Goal: Task Accomplishment & Management: Use online tool/utility

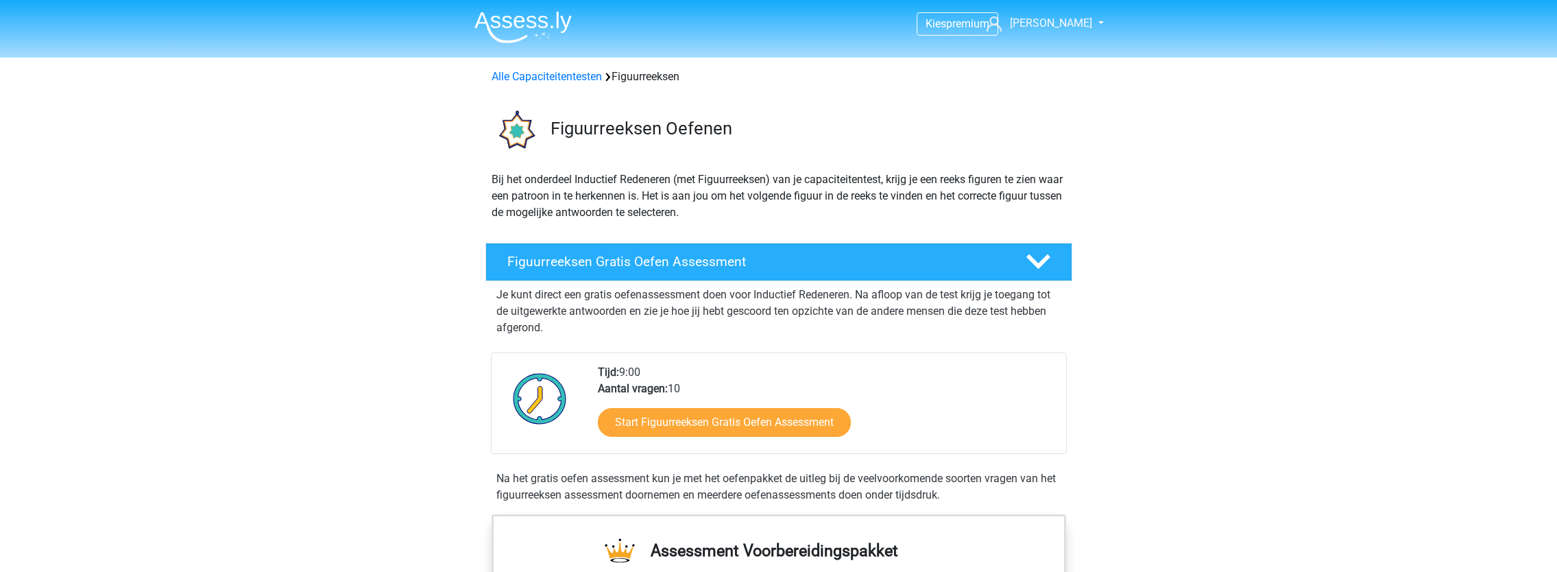
scroll to position [137, 0]
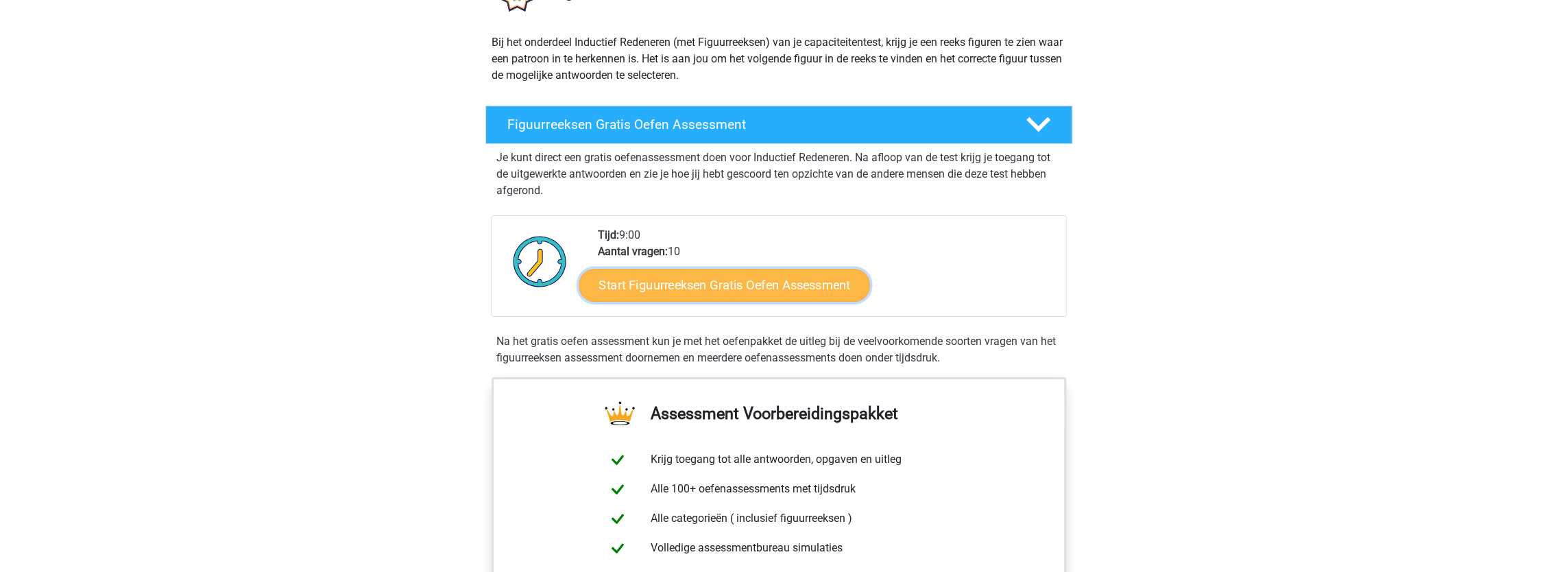
click at [783, 292] on link "Start Figuurreeksen Gratis Oefen Assessment" at bounding box center [724, 284] width 291 height 33
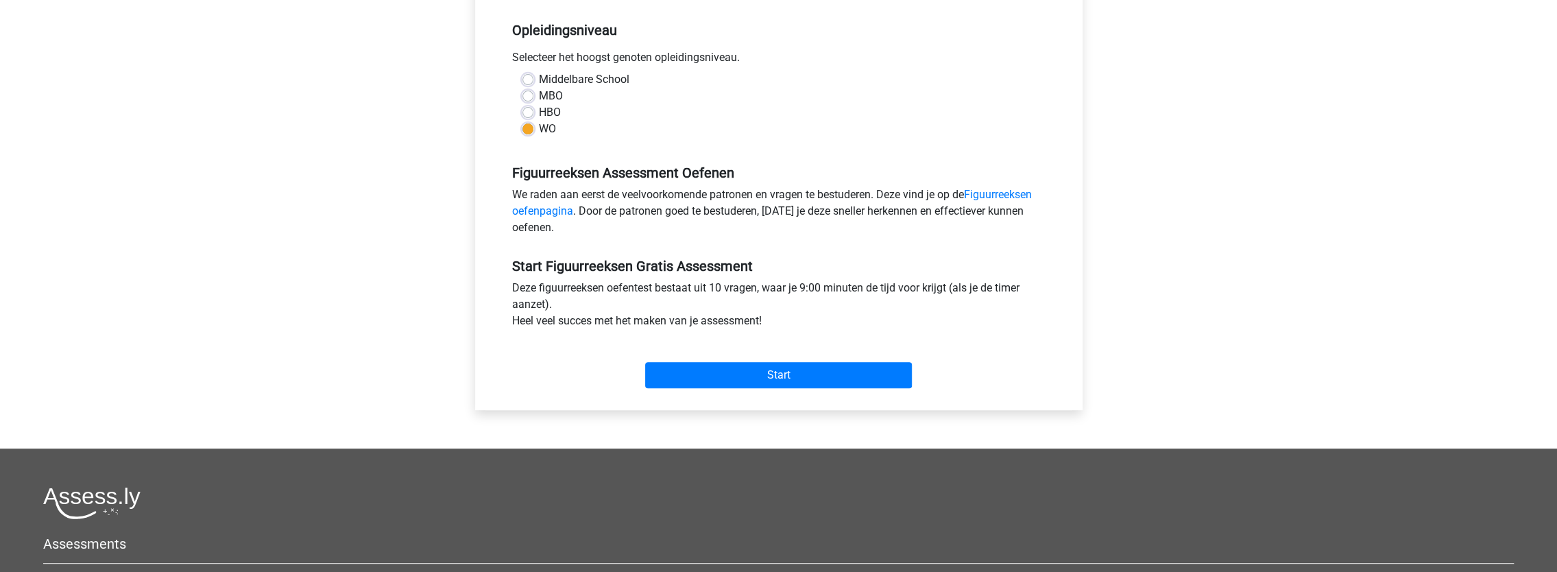
scroll to position [274, 0]
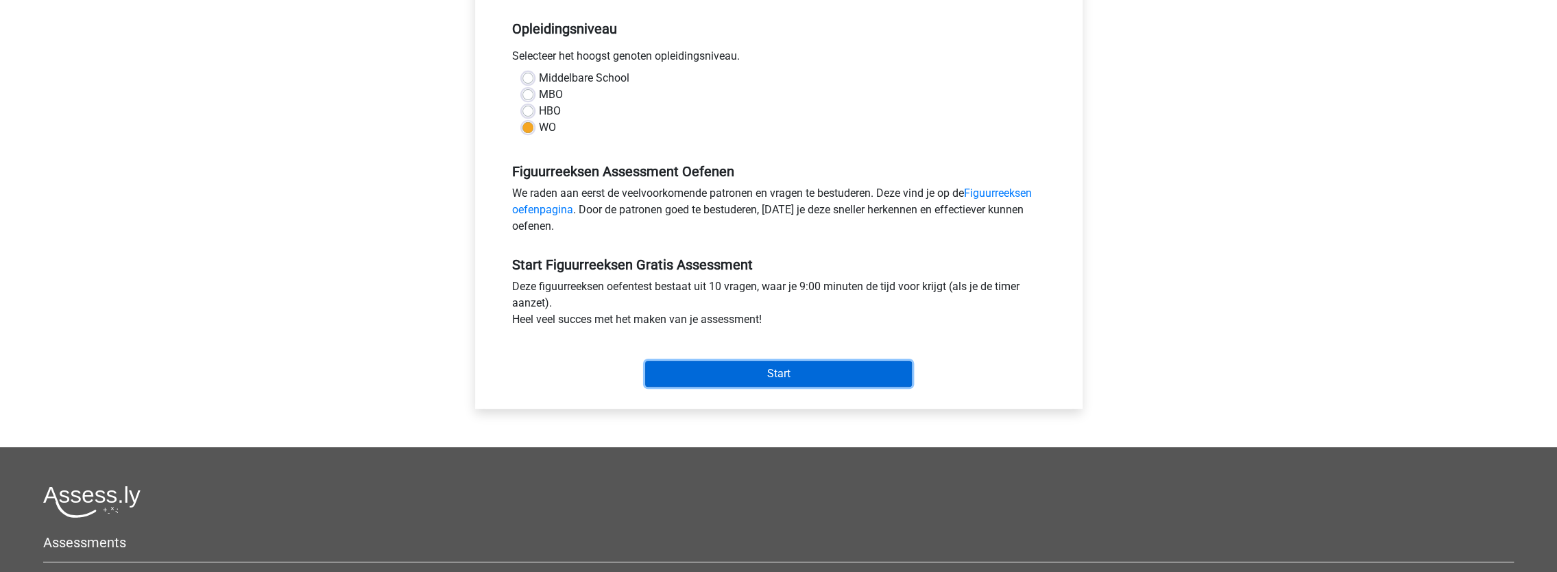
click at [791, 366] on input "Start" at bounding box center [778, 374] width 267 height 26
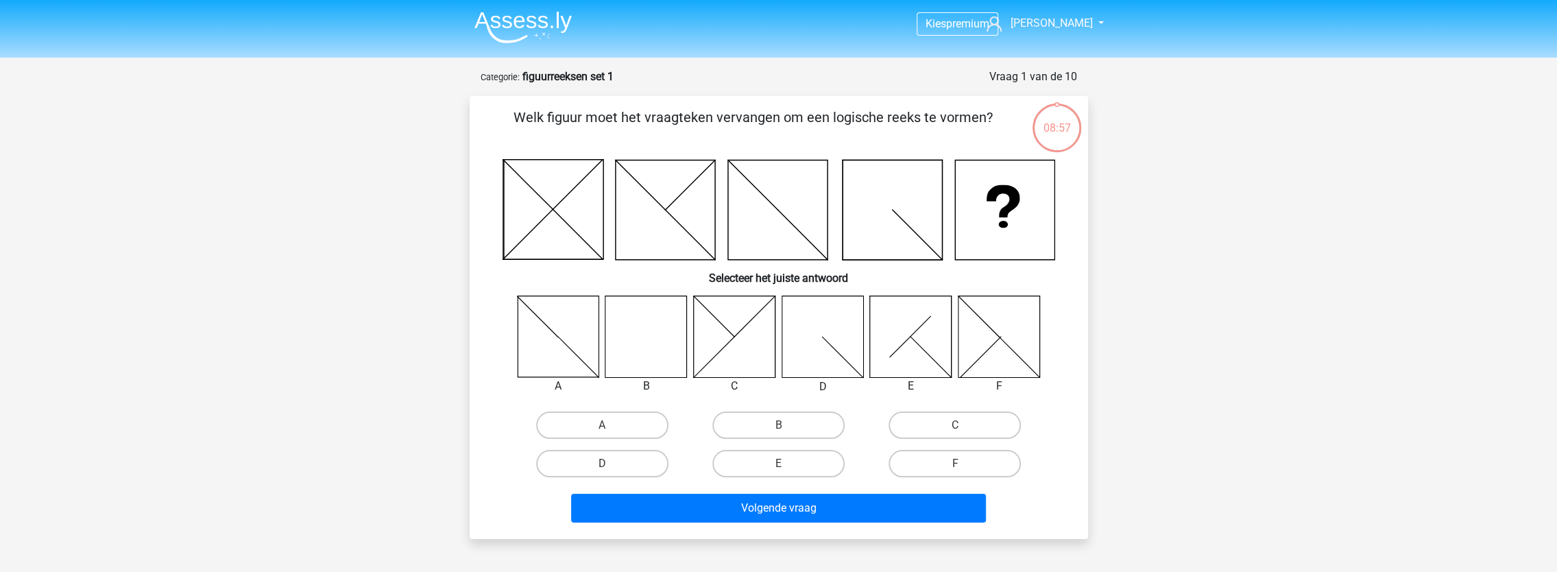
click at [653, 351] on icon at bounding box center [646, 337] width 82 height 82
click at [788, 426] on label "B" at bounding box center [778, 424] width 132 height 27
click at [787, 426] on input "B" at bounding box center [782, 429] width 9 height 9
radio input "true"
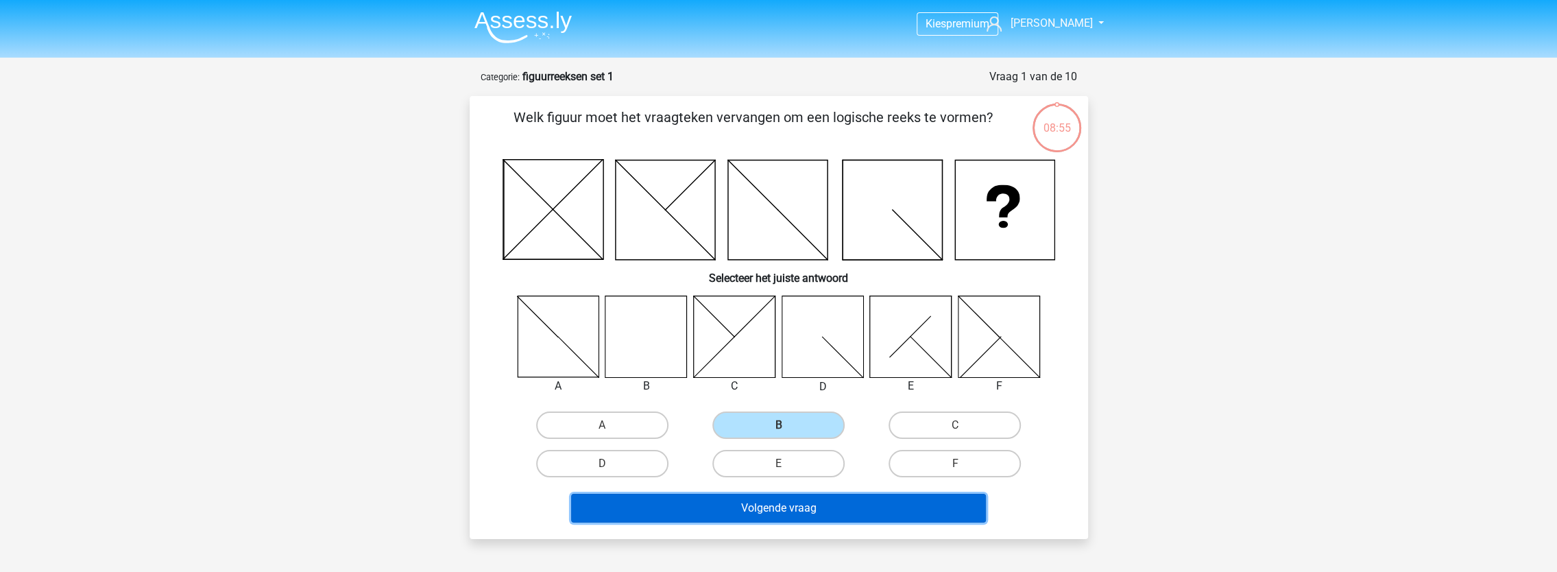
click at [830, 507] on button "Volgende vraag" at bounding box center [778, 508] width 415 height 29
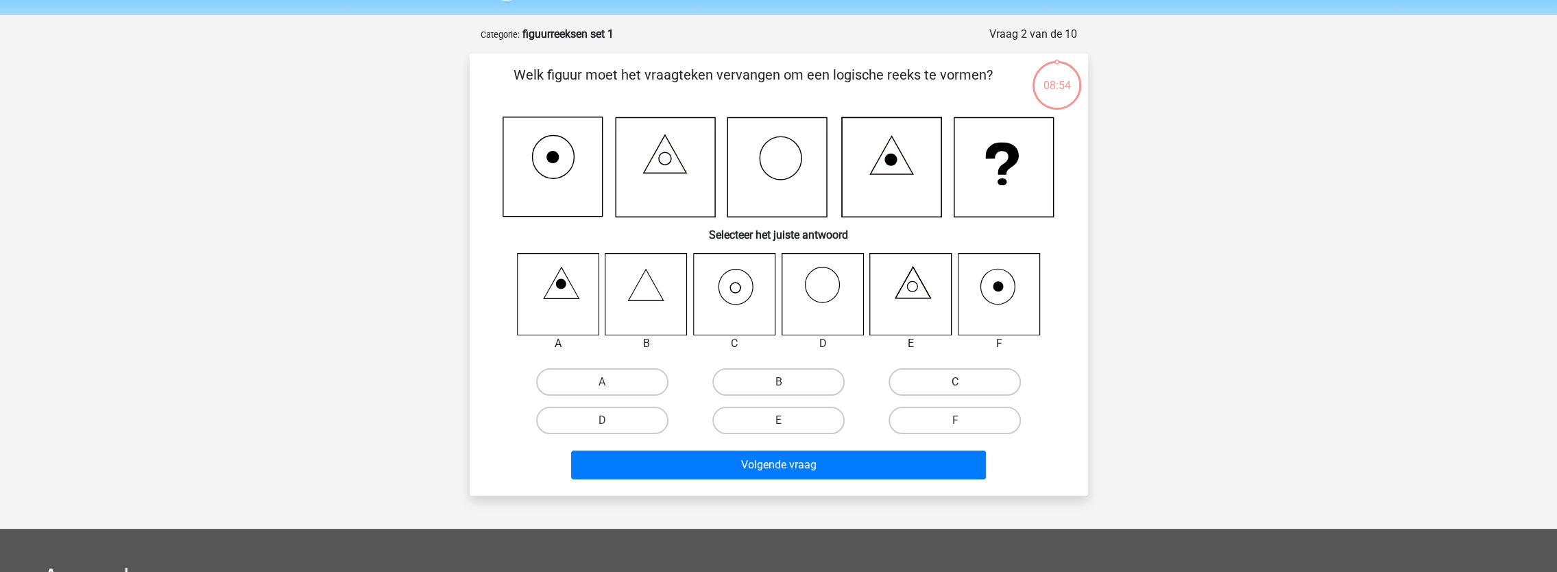
scroll to position [69, 0]
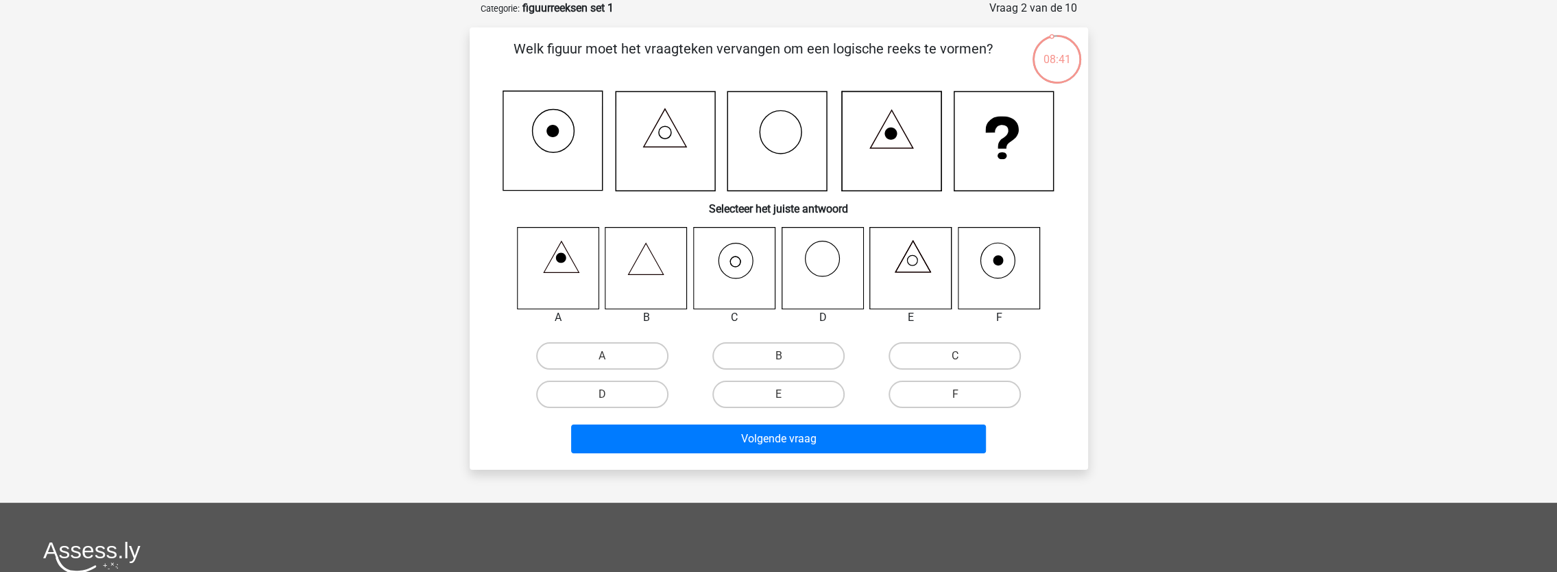
click at [1002, 269] on icon at bounding box center [999, 268] width 82 height 82
click at [963, 388] on label "F" at bounding box center [955, 394] width 132 height 27
click at [963, 394] on input "F" at bounding box center [959, 398] width 9 height 9
radio input "true"
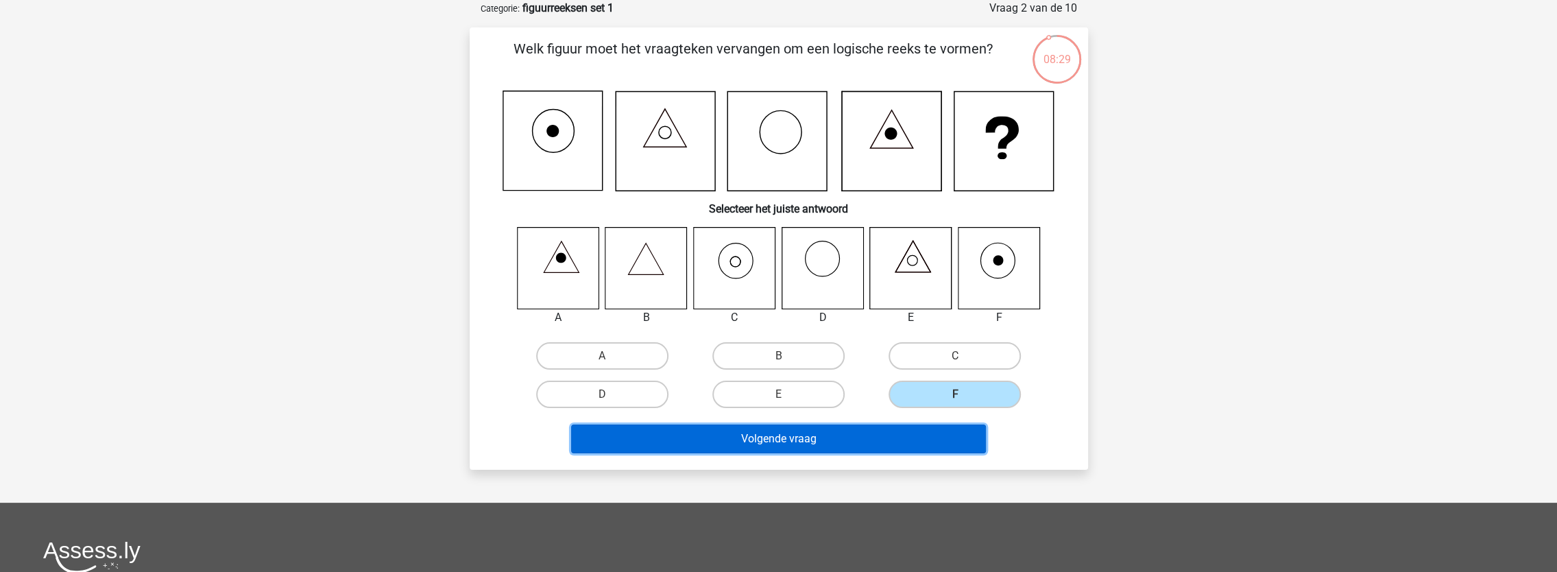
click at [802, 434] on button "Volgende vraag" at bounding box center [778, 438] width 415 height 29
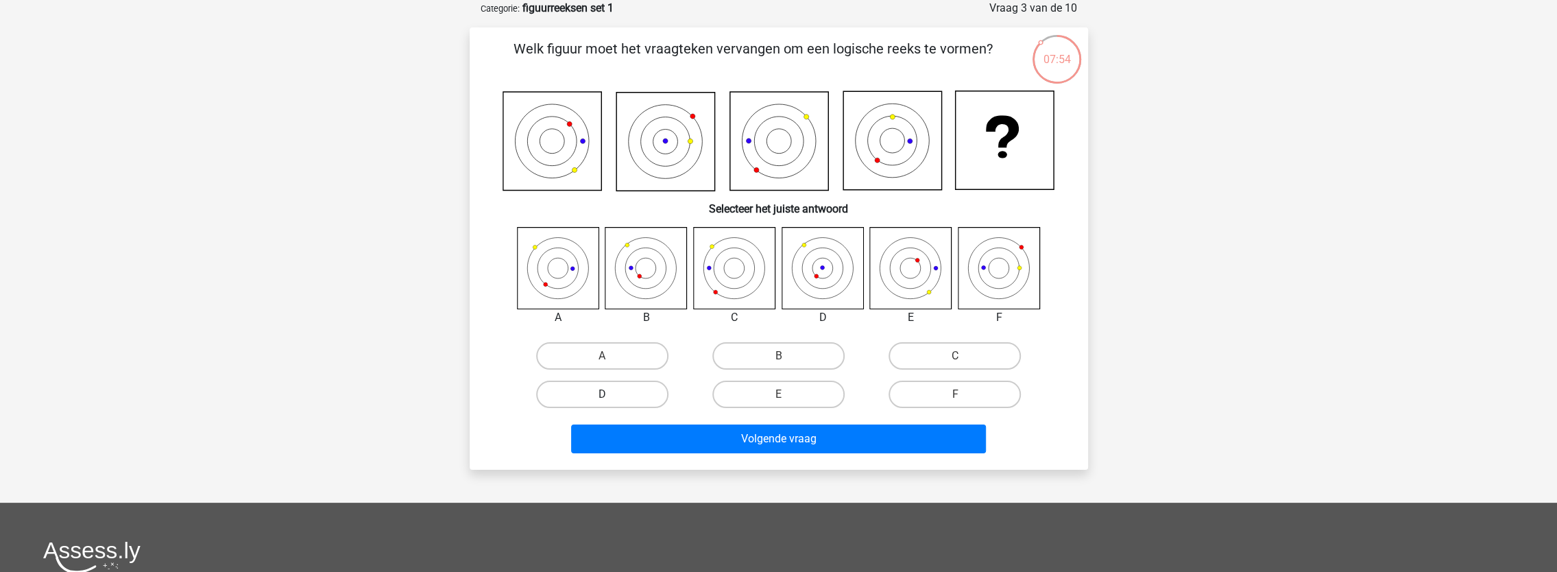
click at [616, 396] on label "D" at bounding box center [602, 394] width 132 height 27
click at [611, 396] on input "D" at bounding box center [606, 398] width 9 height 9
radio input "true"
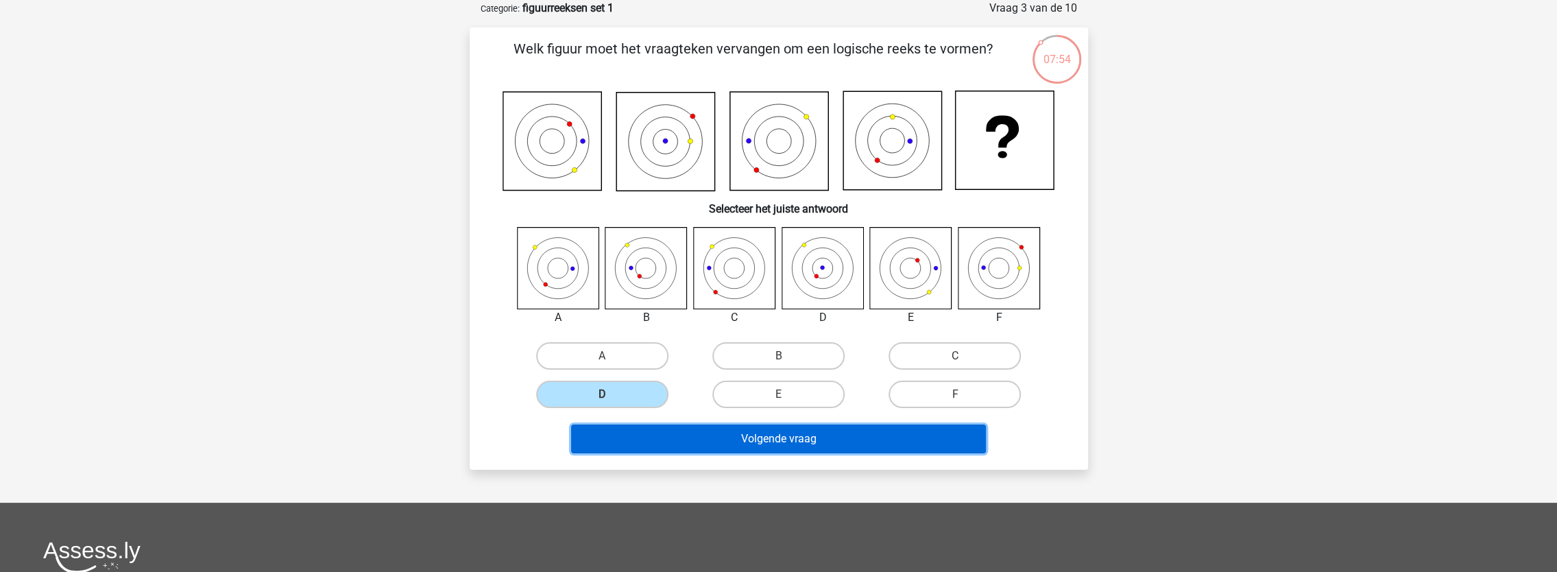
click at [761, 444] on button "Volgende vraag" at bounding box center [778, 438] width 415 height 29
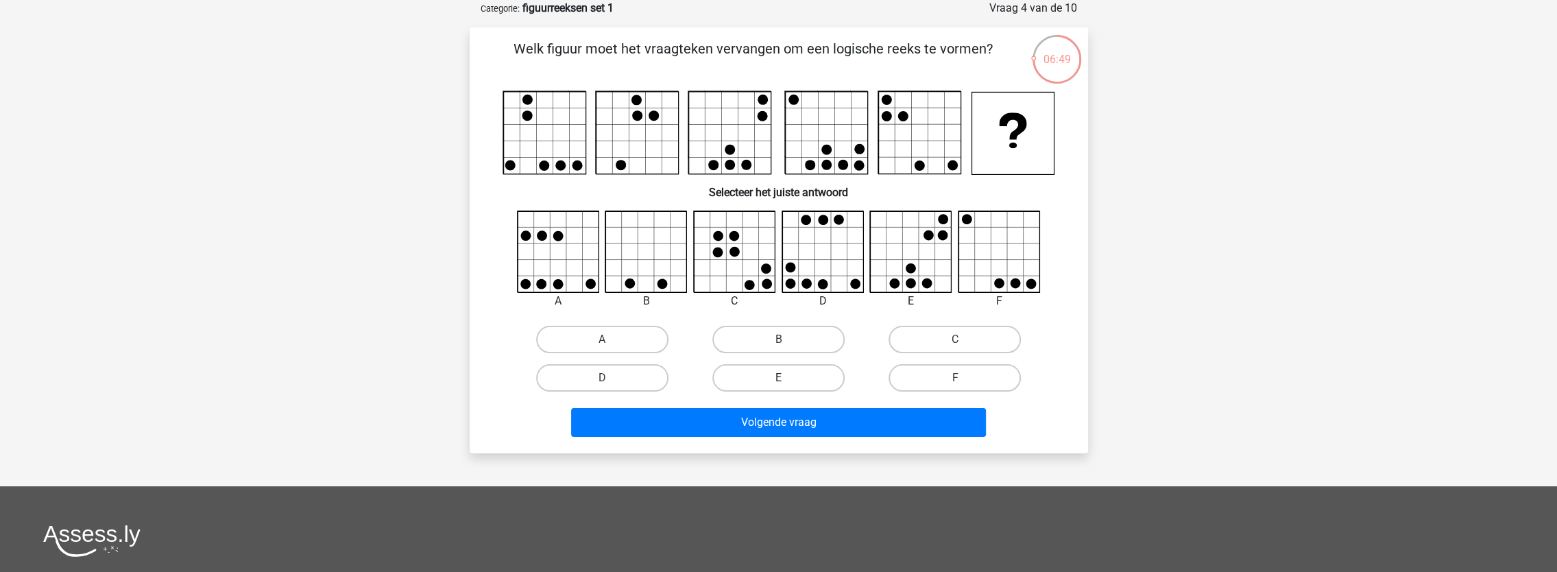
click at [793, 384] on label "E" at bounding box center [778, 377] width 132 height 27
click at [787, 384] on input "E" at bounding box center [782, 382] width 9 height 9
radio input "true"
click at [939, 343] on label "C" at bounding box center [955, 339] width 132 height 27
click at [955, 343] on input "C" at bounding box center [959, 343] width 9 height 9
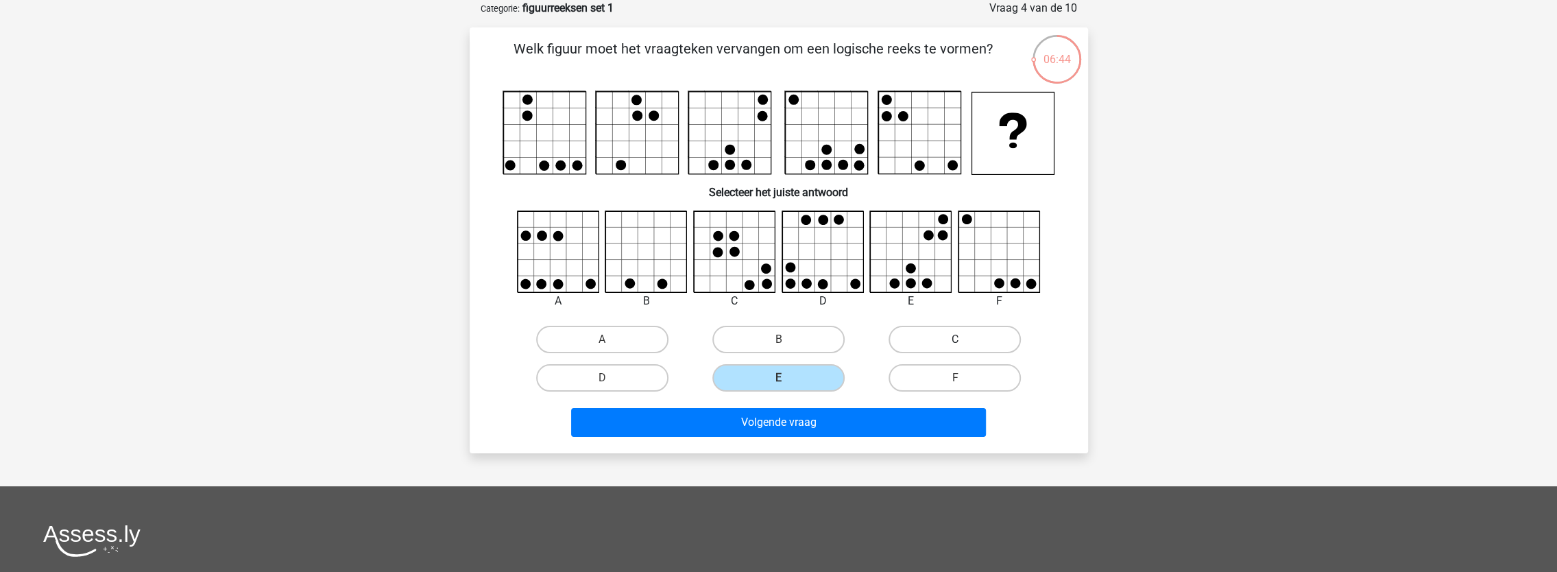
radio input "true"
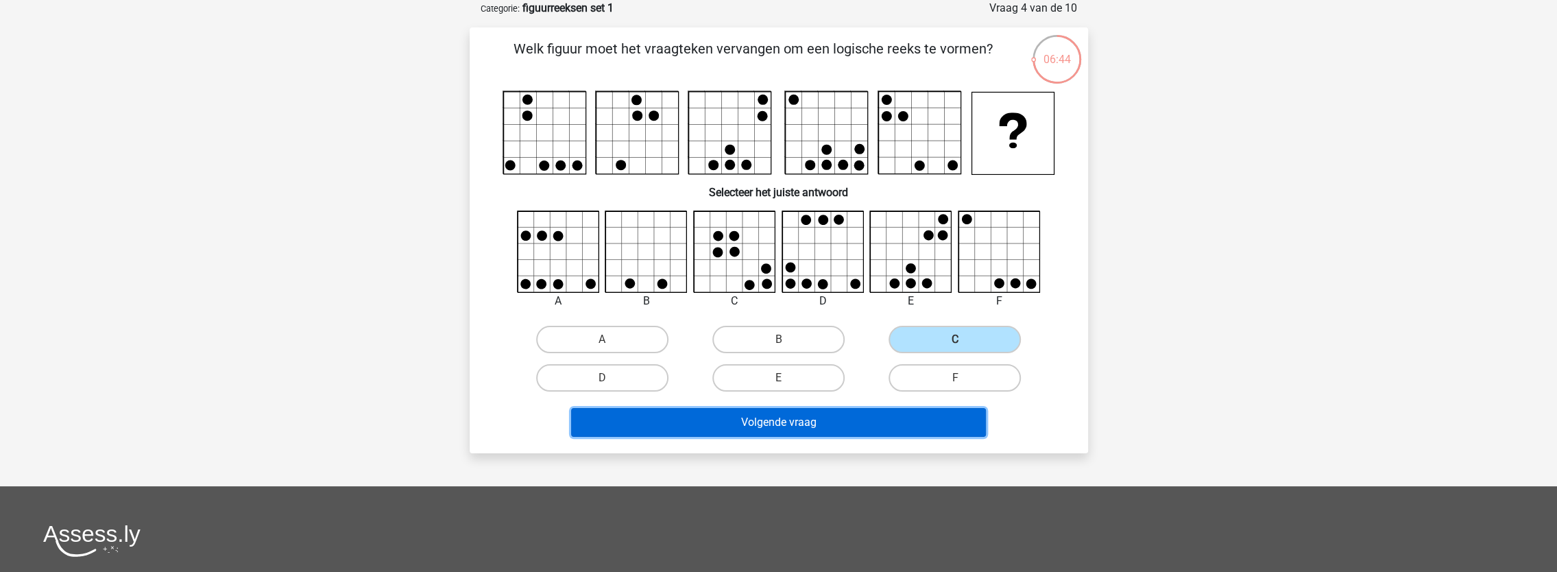
click at [774, 417] on button "Volgende vraag" at bounding box center [778, 422] width 415 height 29
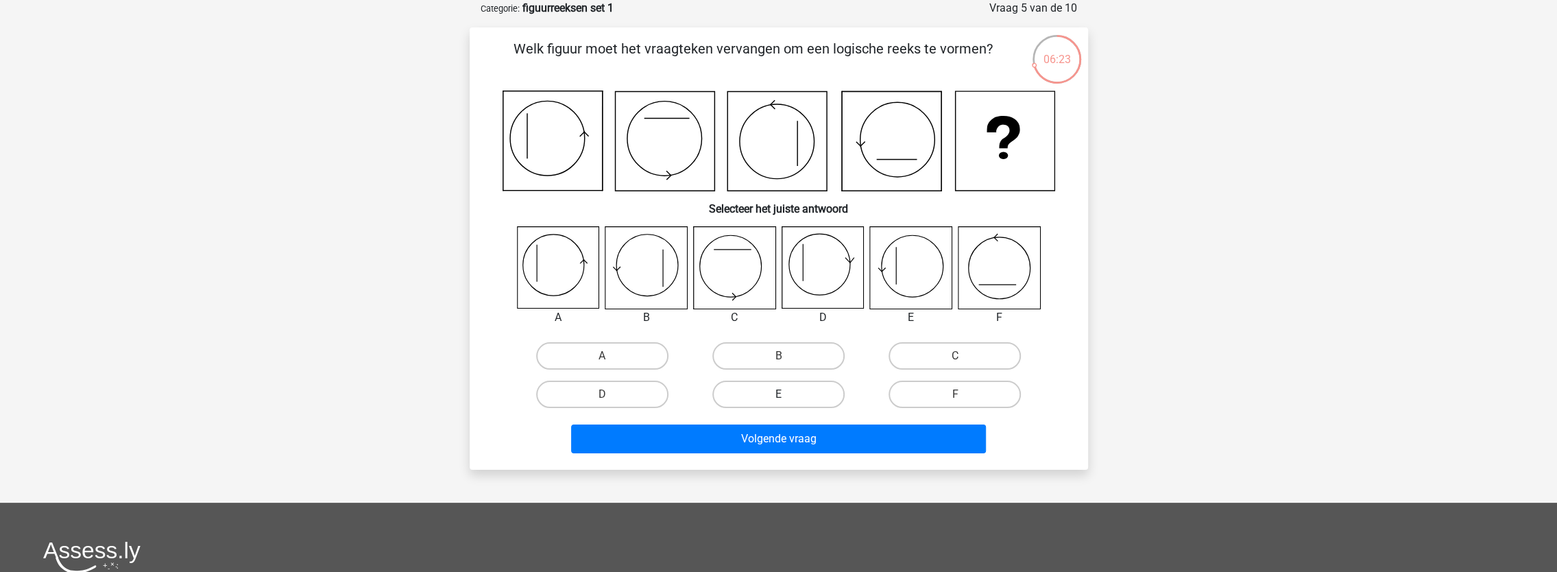
click at [791, 391] on label "E" at bounding box center [778, 394] width 132 height 27
click at [787, 394] on input "E" at bounding box center [782, 398] width 9 height 9
radio input "true"
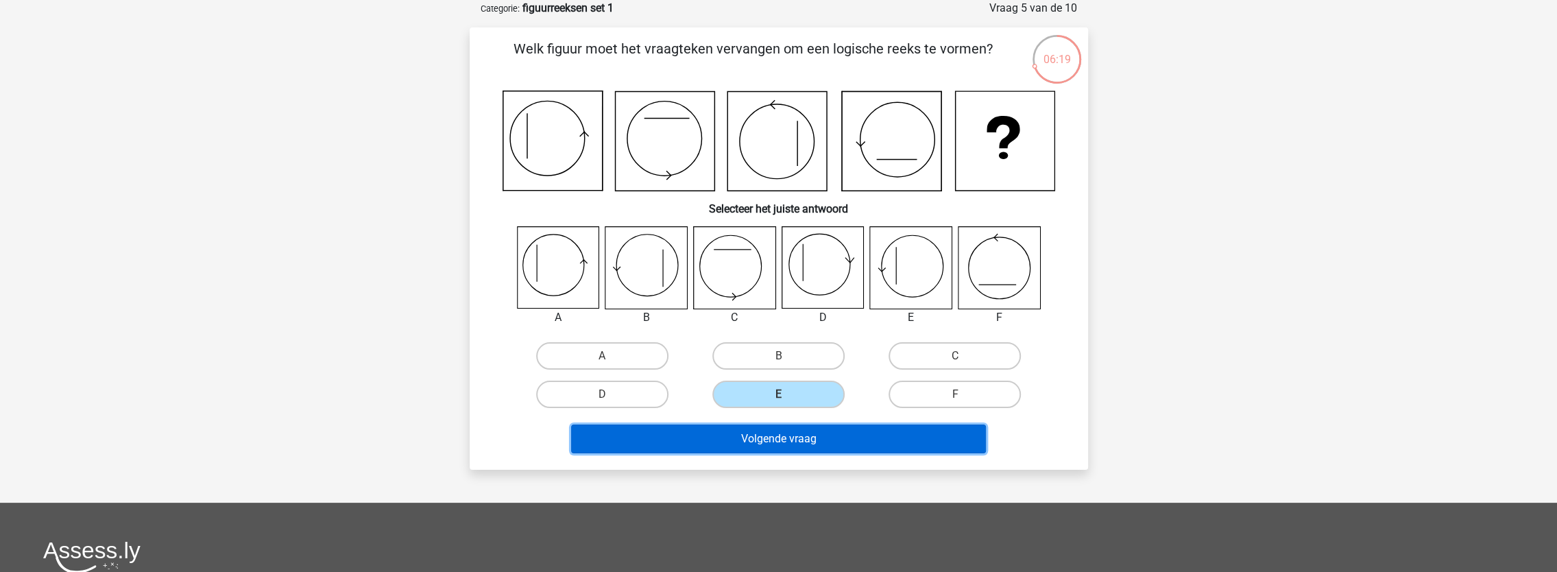
click at [786, 443] on button "Volgende vraag" at bounding box center [778, 438] width 415 height 29
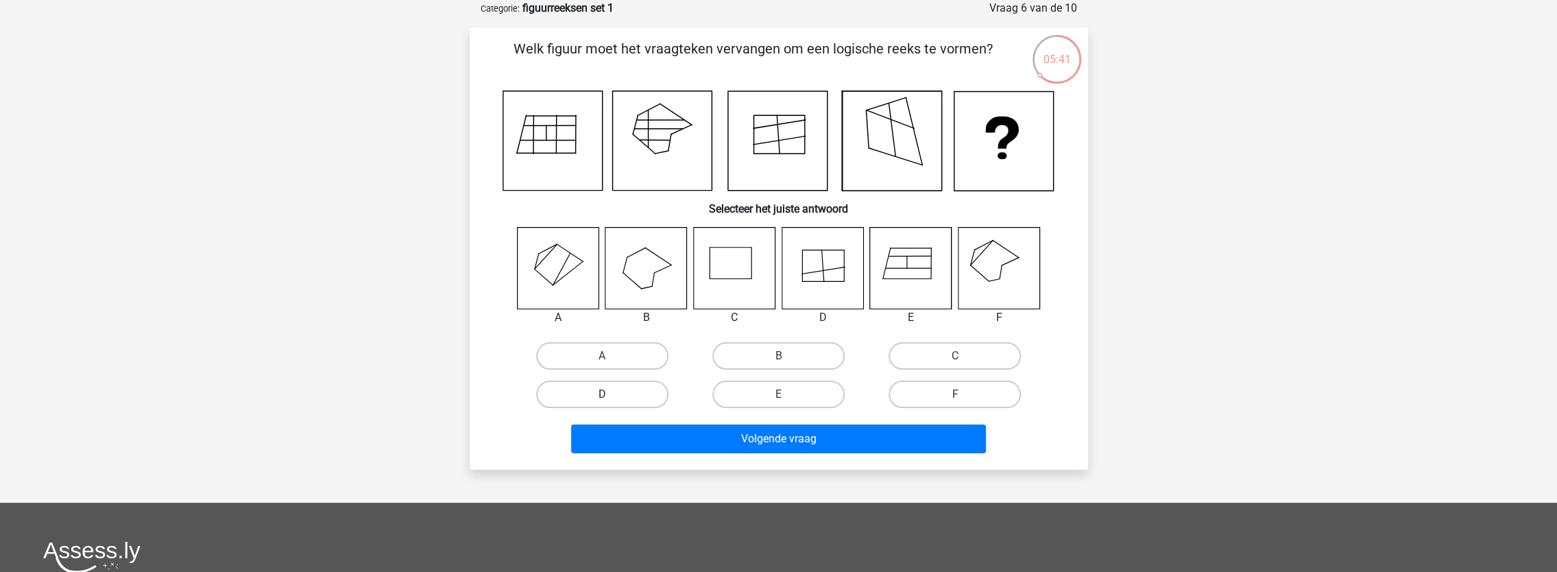
click at [622, 391] on label "D" at bounding box center [602, 394] width 132 height 27
click at [611, 394] on input "D" at bounding box center [606, 398] width 9 height 9
radio input "true"
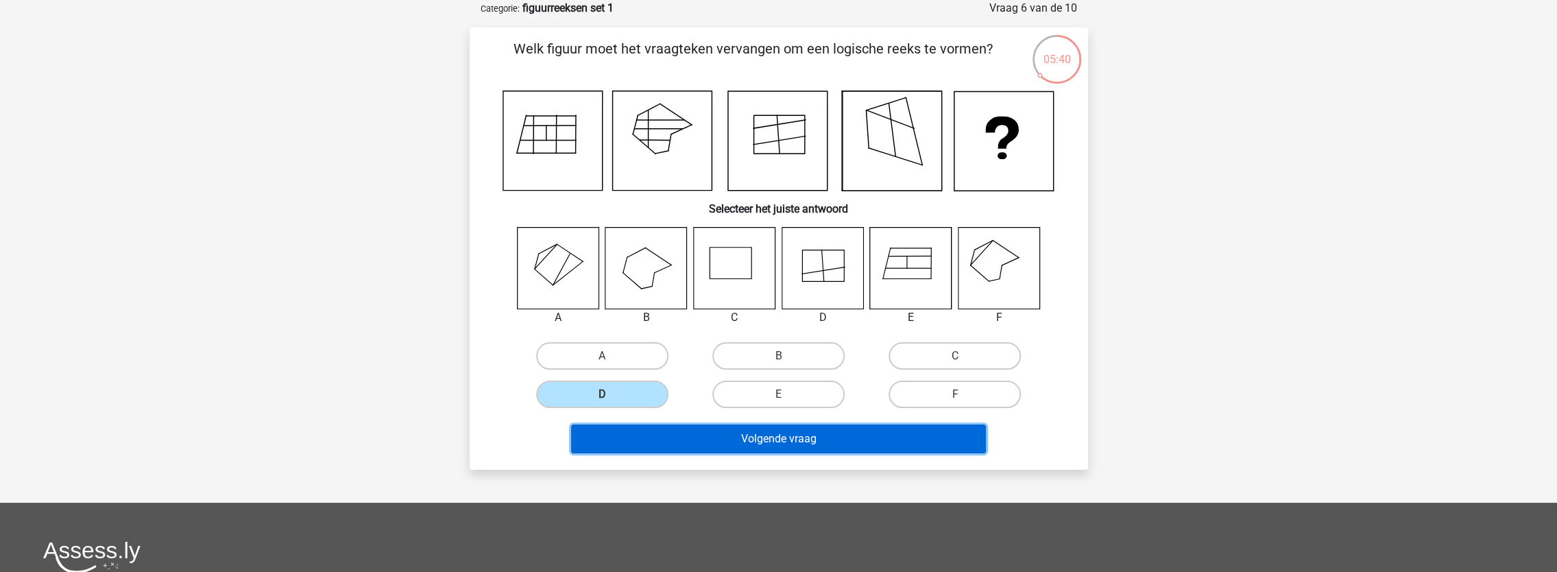
click at [784, 435] on button "Volgende vraag" at bounding box center [778, 438] width 415 height 29
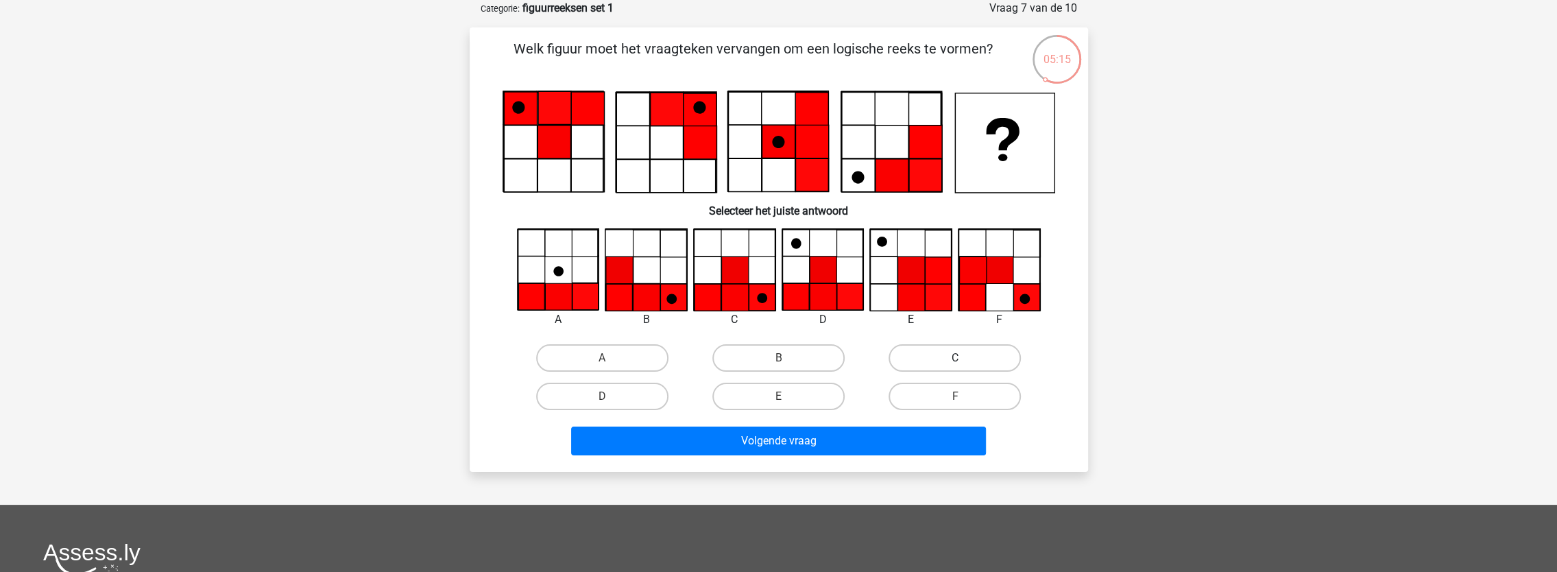
click at [942, 361] on label "C" at bounding box center [955, 357] width 132 height 27
click at [955, 361] on input "C" at bounding box center [959, 362] width 9 height 9
radio input "true"
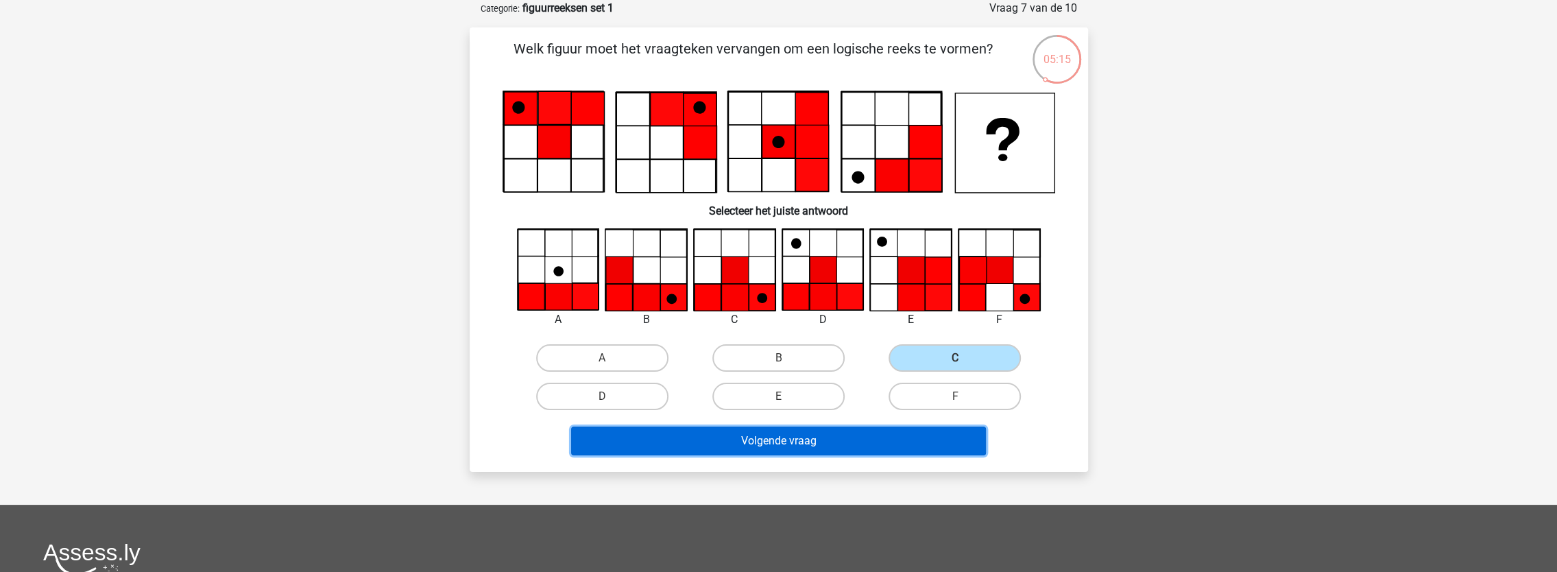
click at [810, 443] on button "Volgende vraag" at bounding box center [778, 440] width 415 height 29
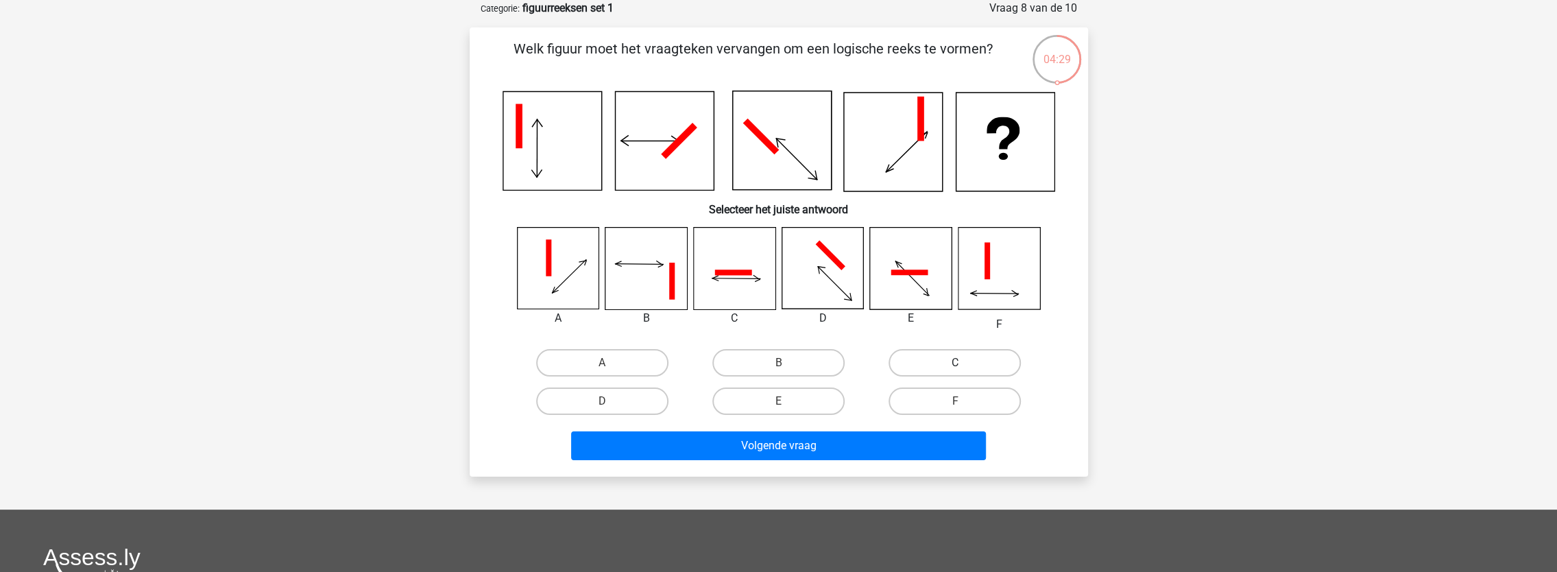
click at [957, 372] on label "C" at bounding box center [955, 362] width 132 height 27
click at [957, 372] on input "C" at bounding box center [959, 367] width 9 height 9
radio input "true"
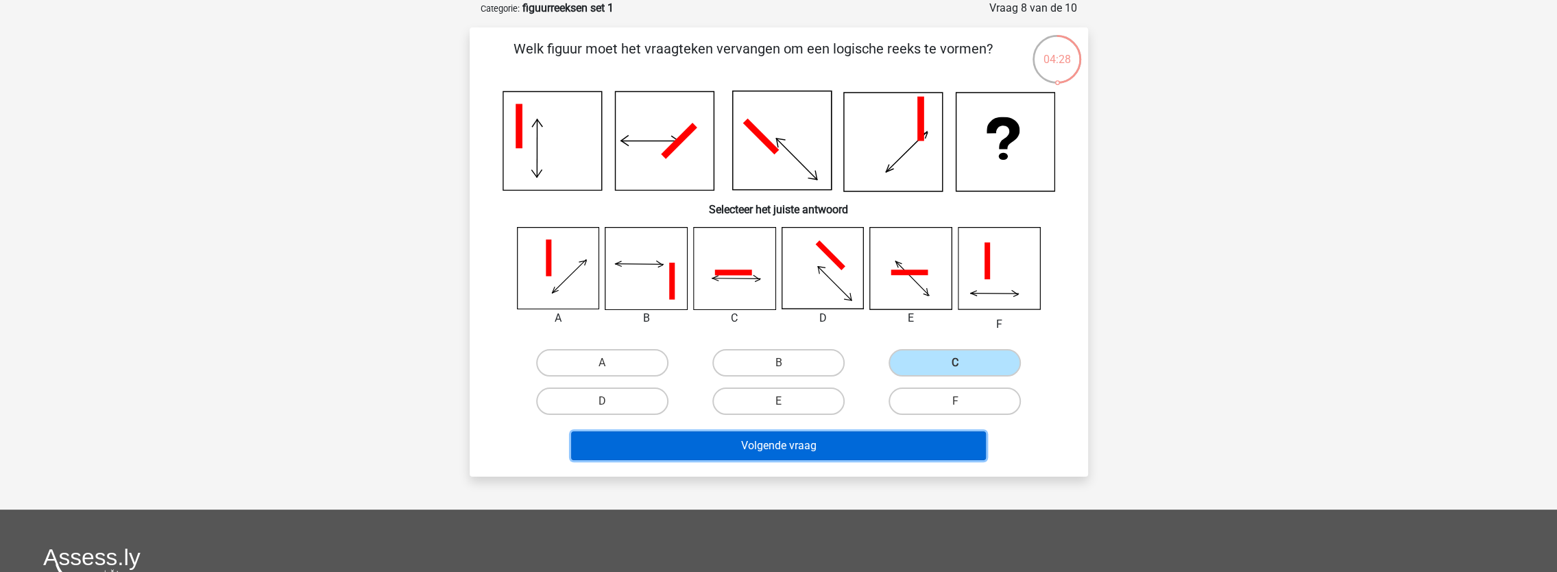
click at [831, 451] on button "Volgende vraag" at bounding box center [778, 445] width 415 height 29
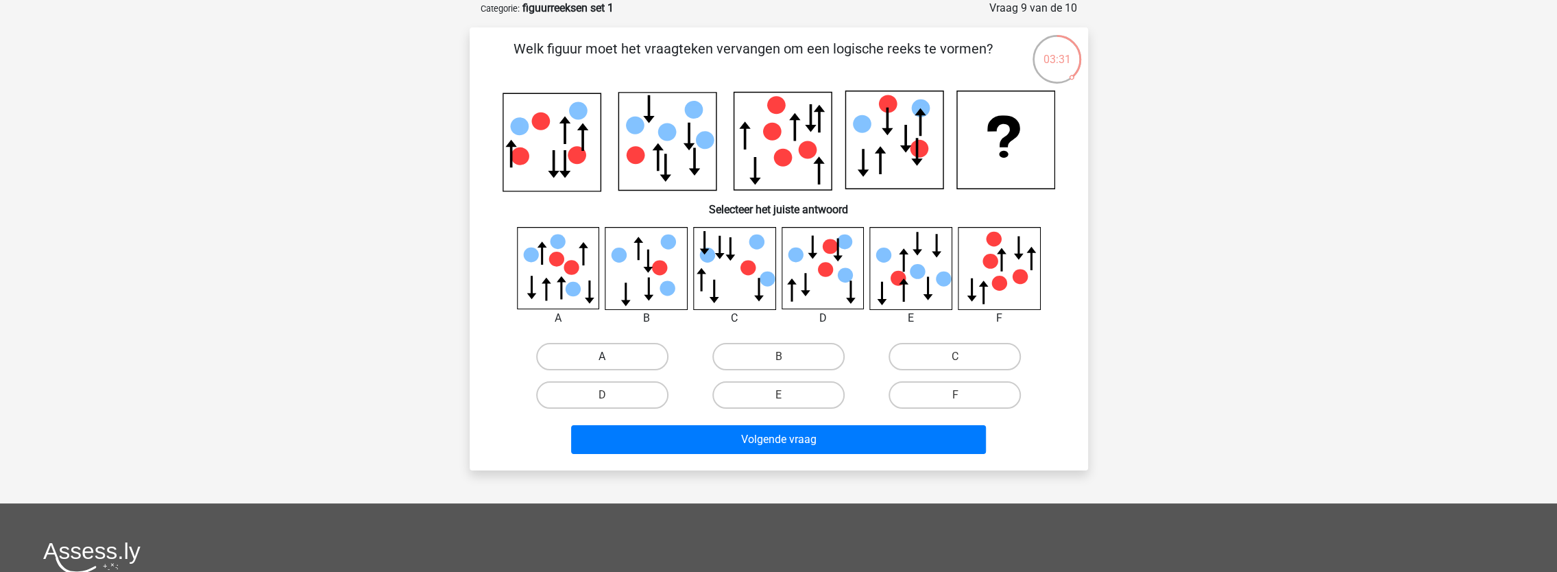
click at [612, 356] on label "A" at bounding box center [602, 356] width 132 height 27
click at [611, 357] on input "A" at bounding box center [606, 361] width 9 height 9
radio input "true"
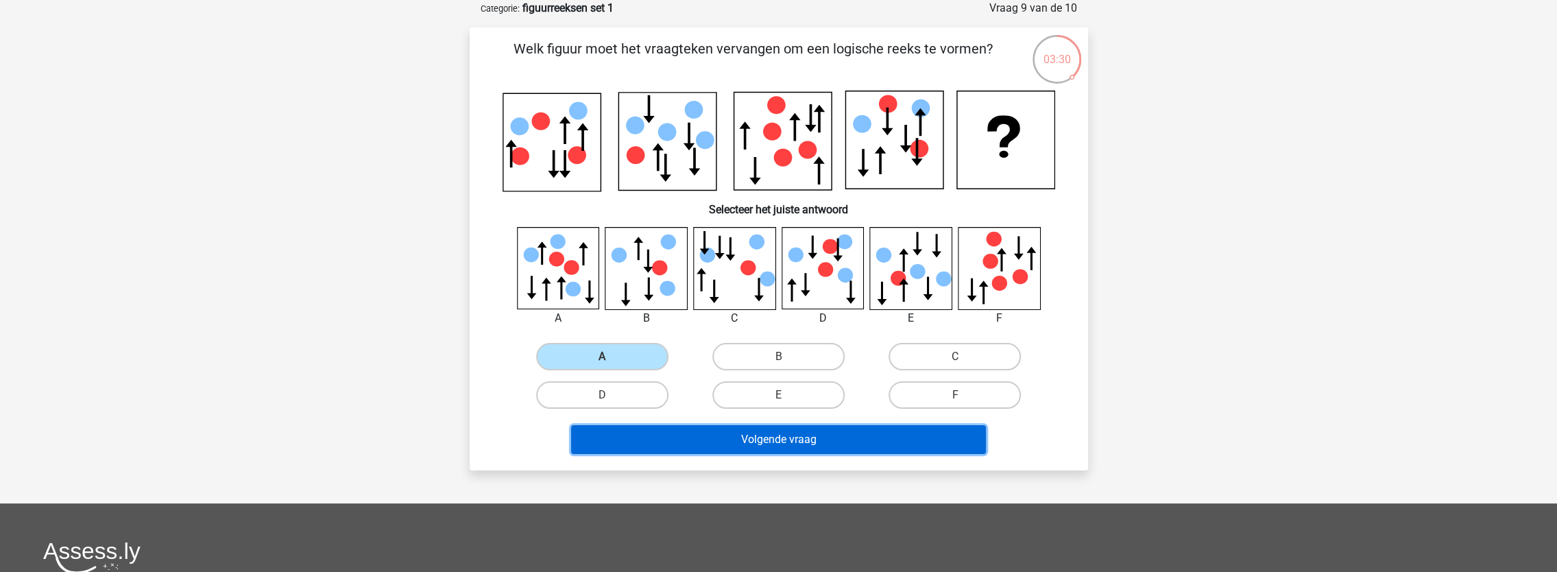
click at [773, 430] on button "Volgende vraag" at bounding box center [778, 439] width 415 height 29
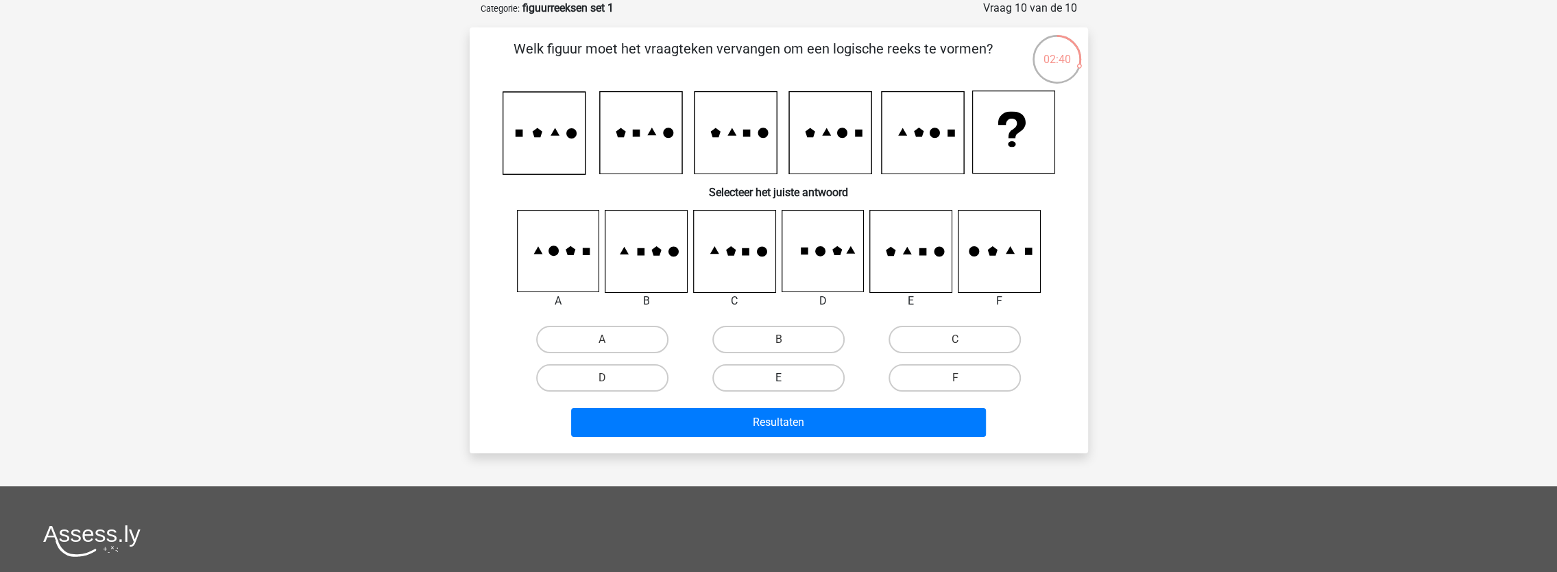
click at [792, 378] on label "E" at bounding box center [778, 377] width 132 height 27
click at [787, 378] on input "E" at bounding box center [782, 382] width 9 height 9
radio input "true"
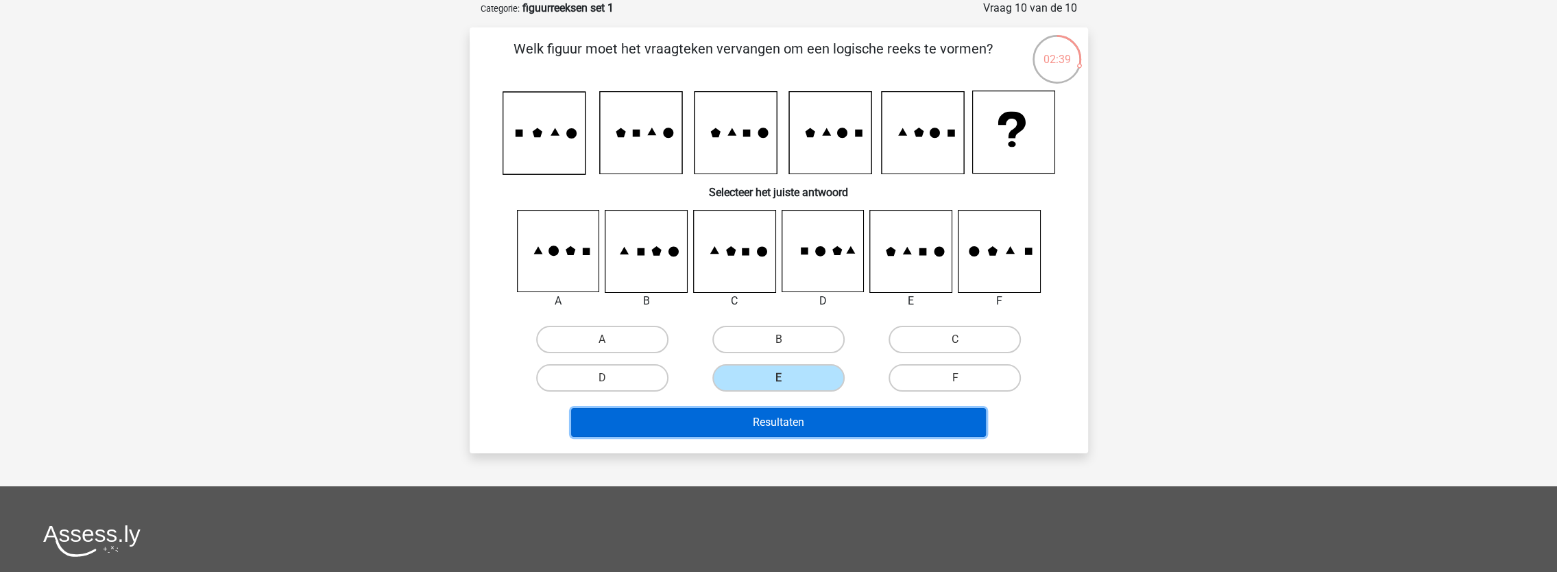
click at [783, 427] on button "Resultaten" at bounding box center [778, 422] width 415 height 29
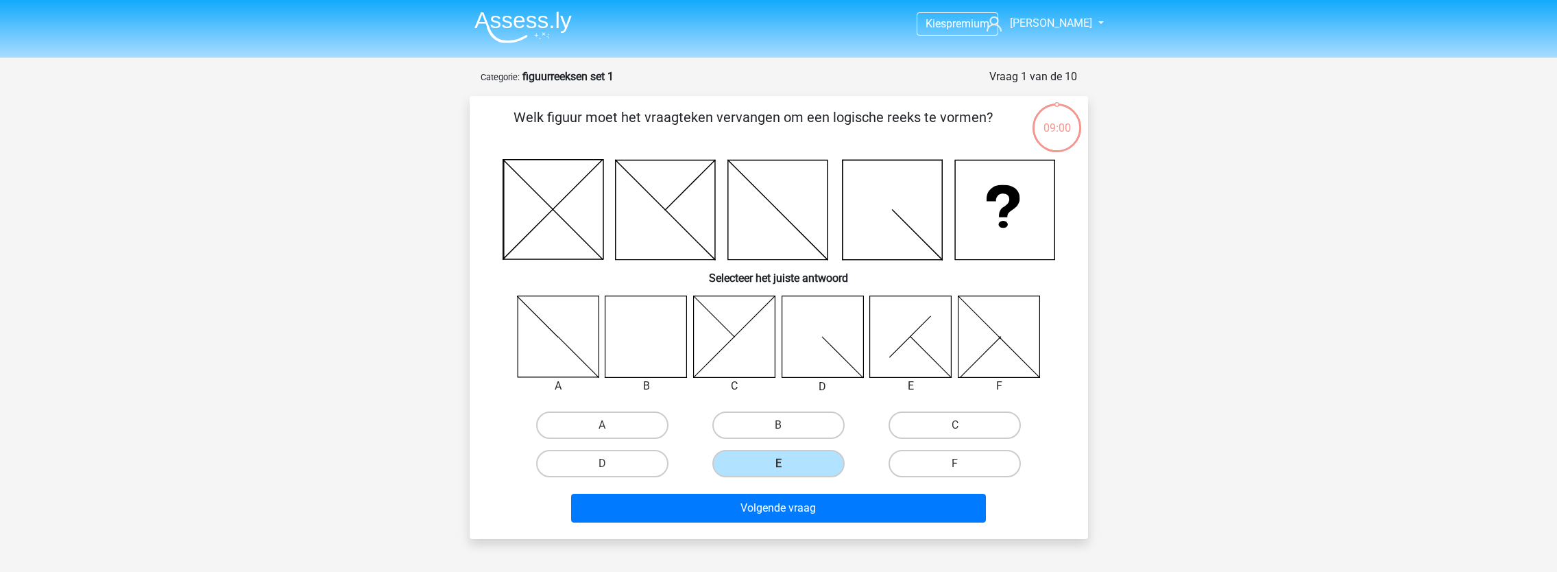
scroll to position [69, 0]
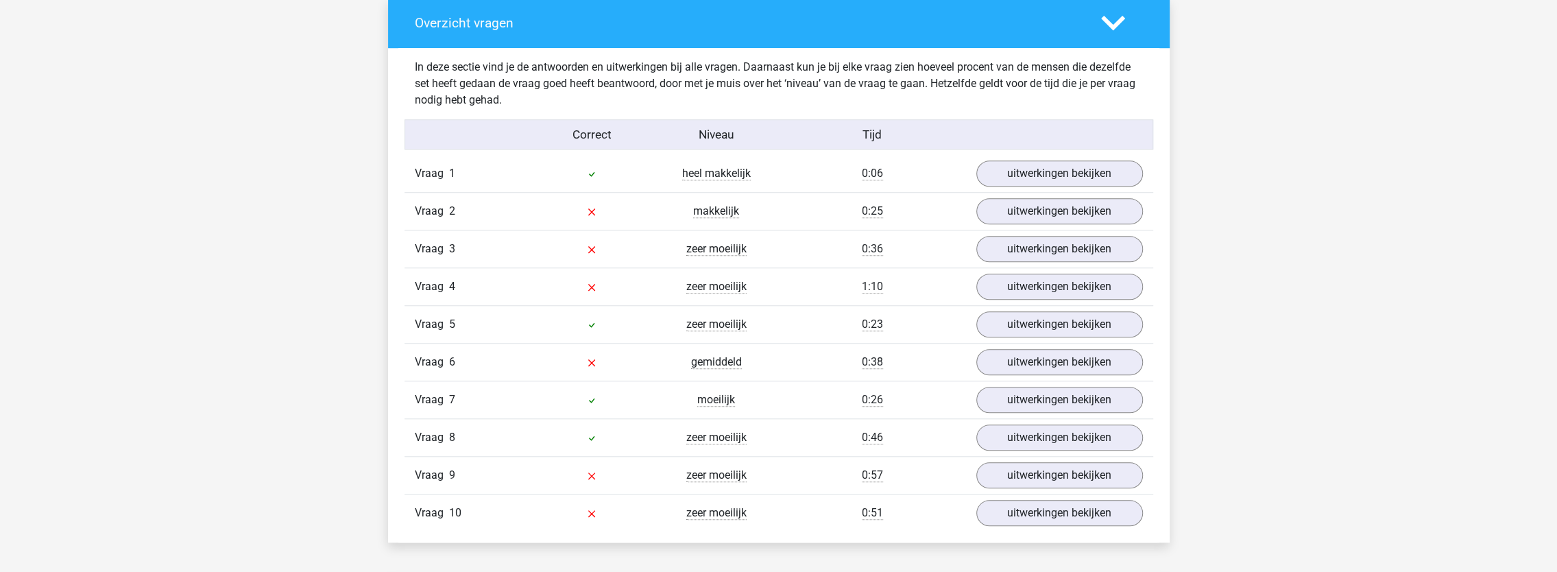
scroll to position [1028, 0]
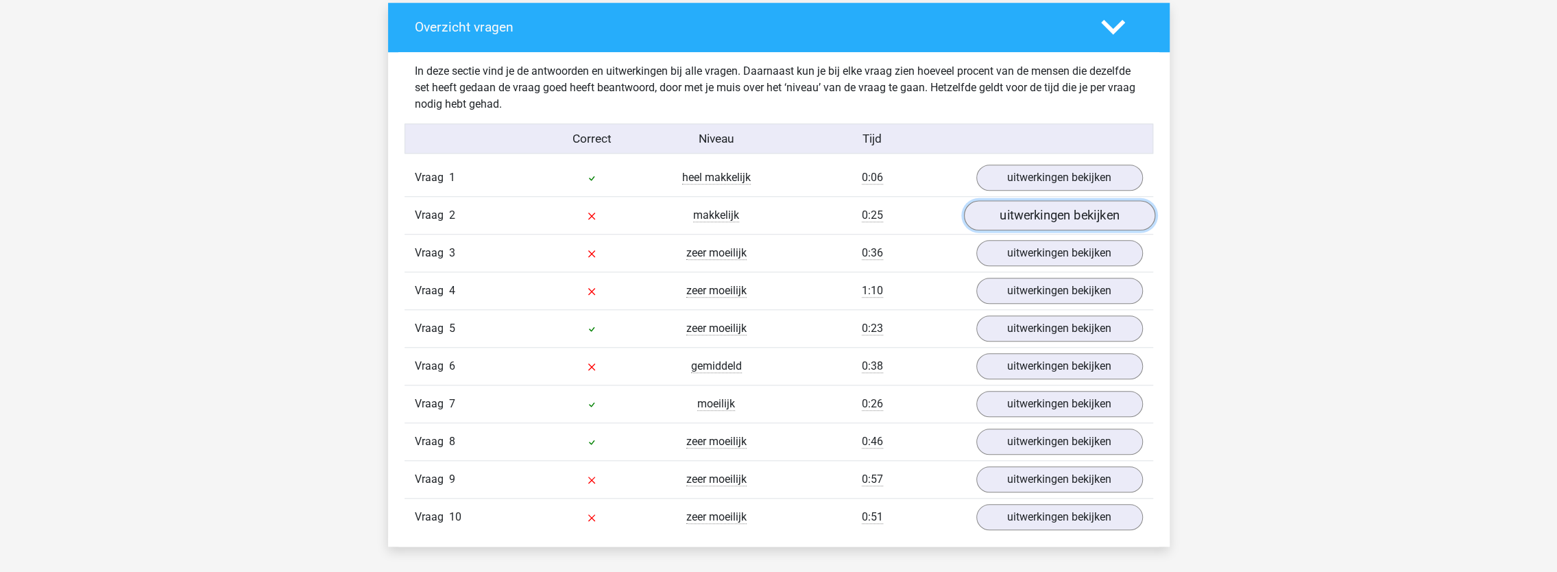
click at [1070, 210] on link "uitwerkingen bekijken" at bounding box center [1058, 215] width 191 height 30
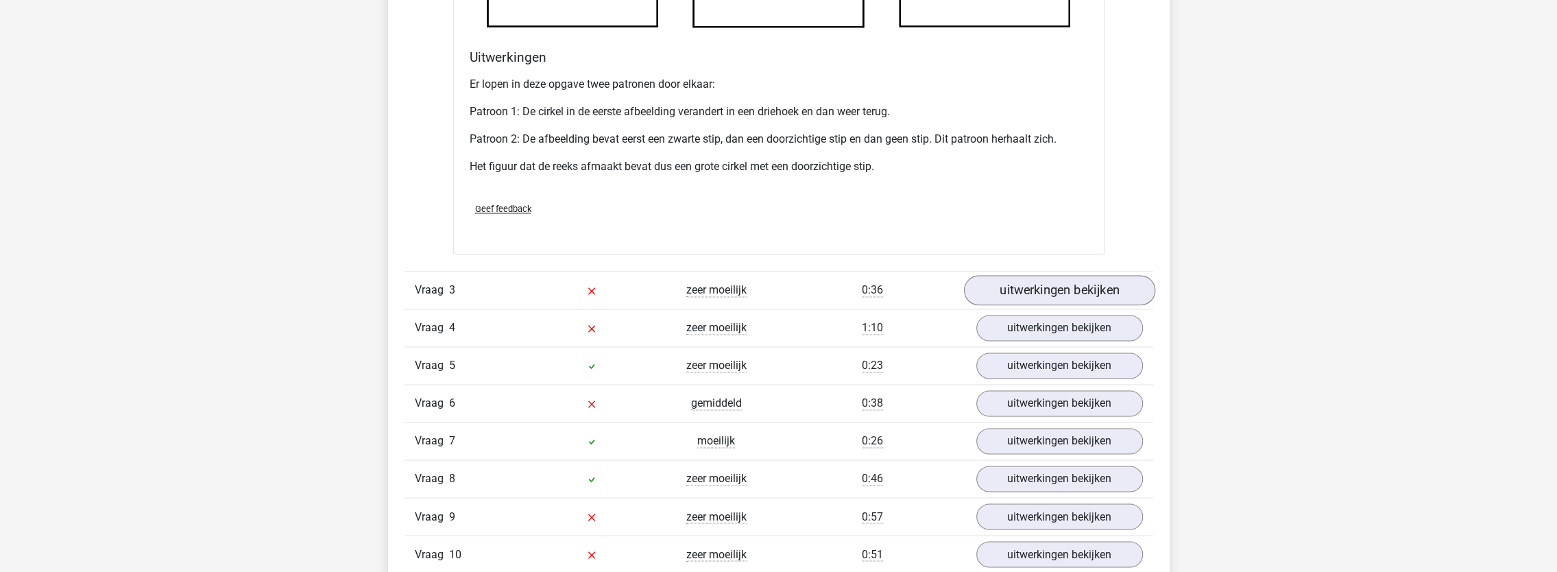
scroll to position [1851, 0]
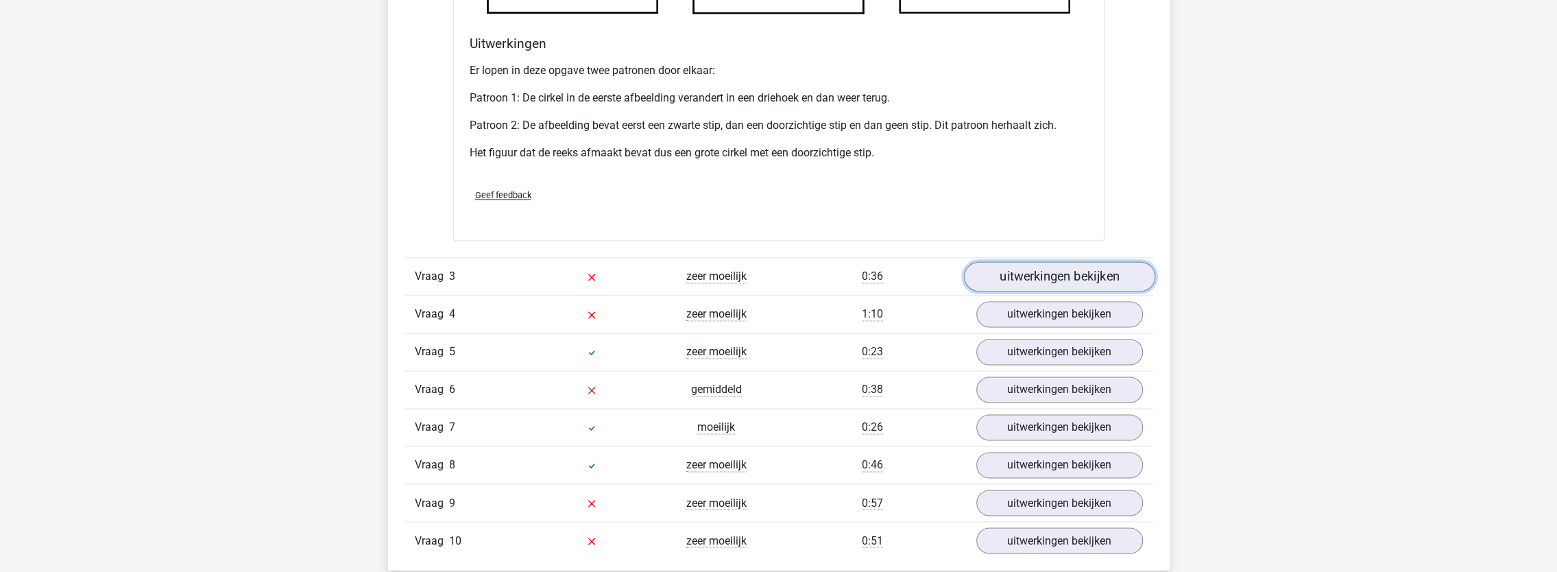
click at [1037, 278] on link "uitwerkingen bekijken" at bounding box center [1058, 276] width 191 height 30
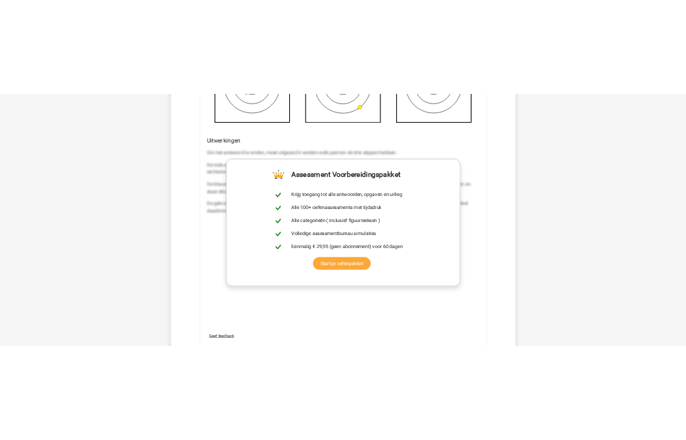
scroll to position [2537, 0]
